Goal: Book appointment/travel/reservation

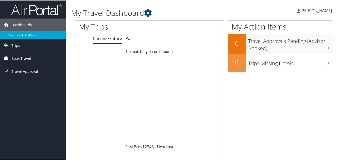
click at [22, 58] on span "Book Travel" at bounding box center [21, 58] width 20 height 13
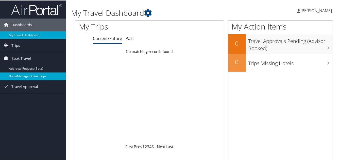
click at [29, 75] on link "Book/Manage Online Trips" at bounding box center [33, 76] width 66 height 8
